Goal: Information Seeking & Learning: Learn about a topic

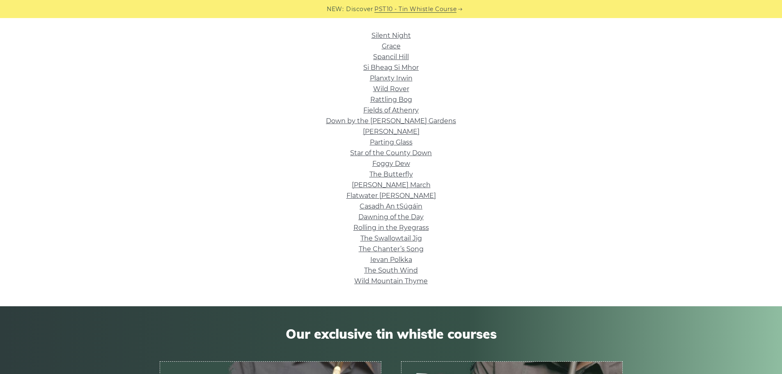
scroll to position [205, 0]
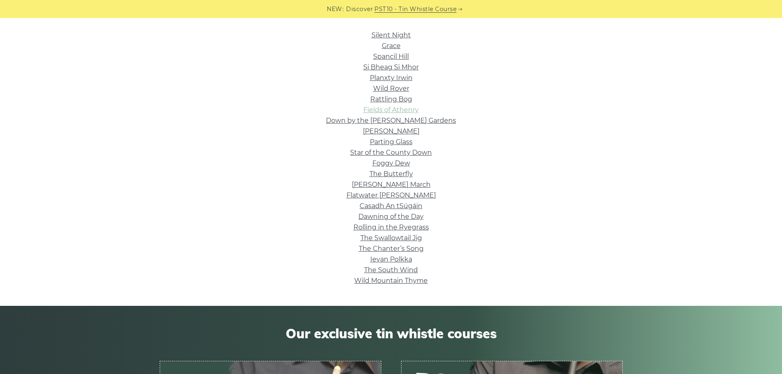
click at [373, 109] on link "Fields of Athenry" at bounding box center [390, 110] width 55 height 8
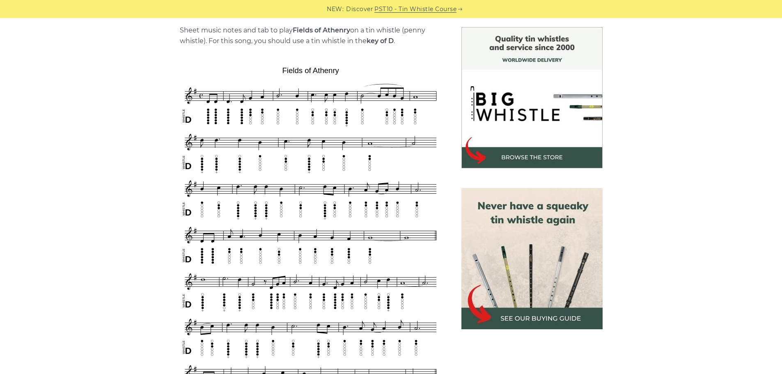
scroll to position [246, 0]
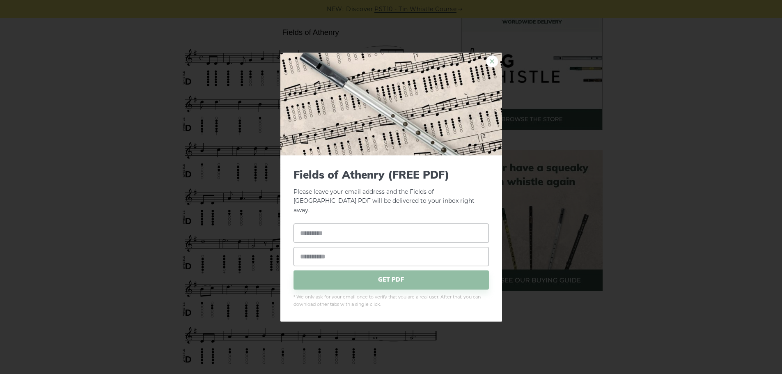
click at [492, 65] on link "×" at bounding box center [492, 61] width 12 height 12
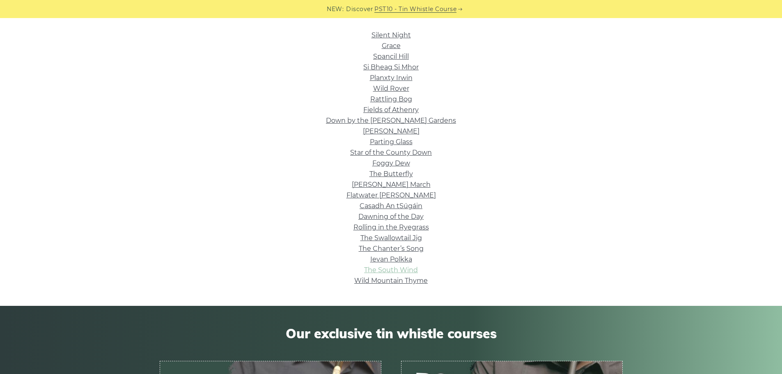
scroll to position [164, 0]
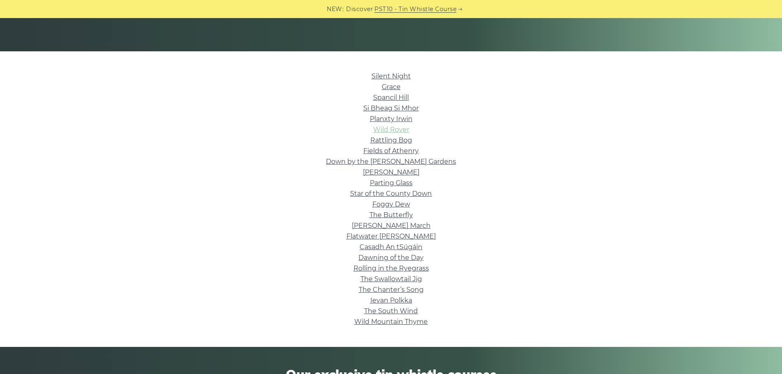
click at [387, 131] on link "Wild Rover" at bounding box center [391, 130] width 36 height 8
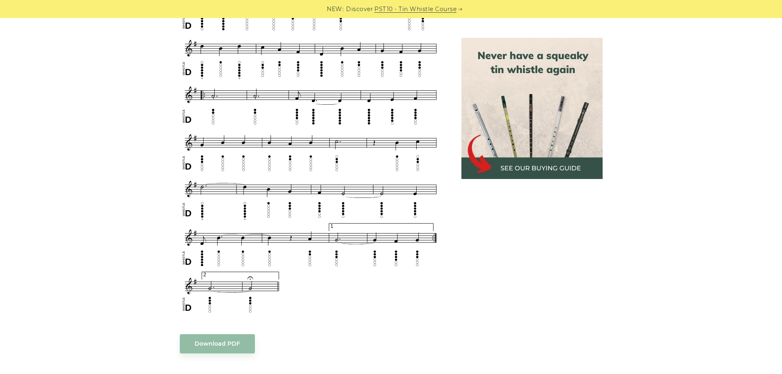
scroll to position [452, 0]
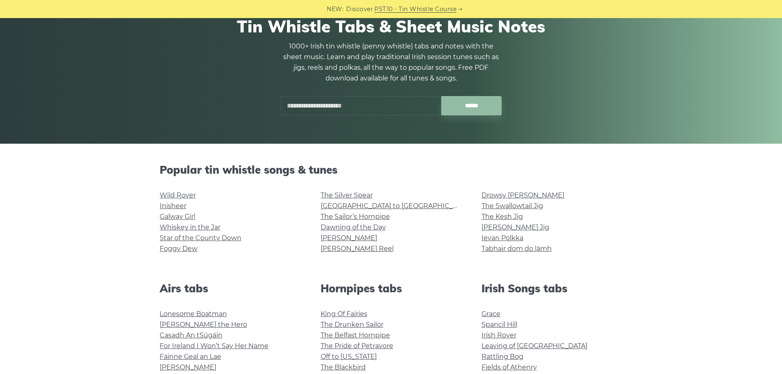
scroll to position [82, 0]
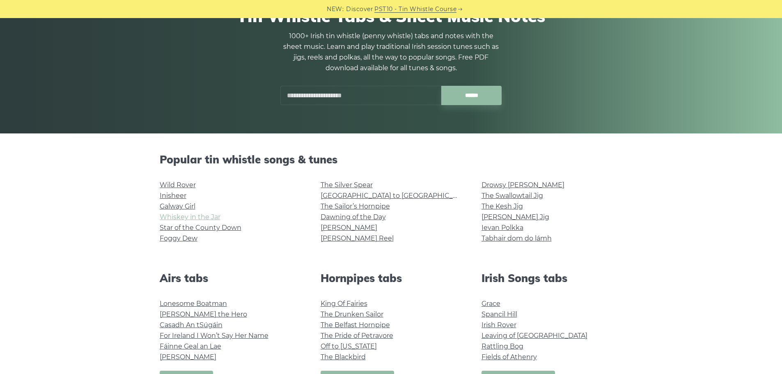
click at [173, 214] on link "Whiskey in the Jar" at bounding box center [190, 217] width 61 height 8
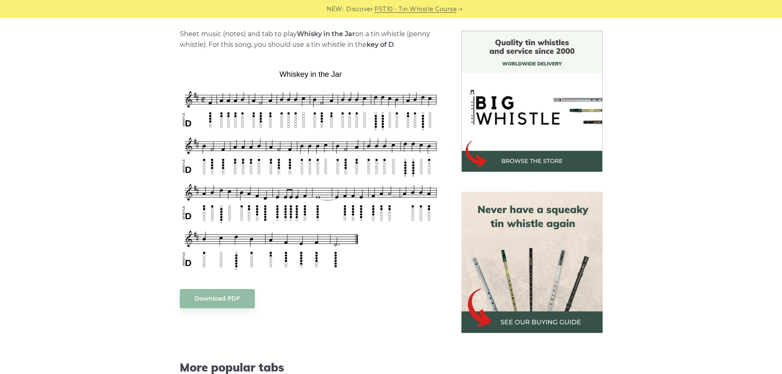
scroll to position [205, 0]
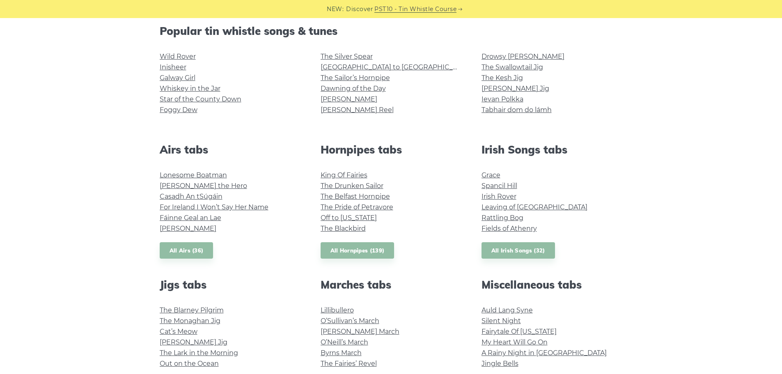
scroll to position [205, 0]
